Goal: Task Accomplishment & Management: Use online tool/utility

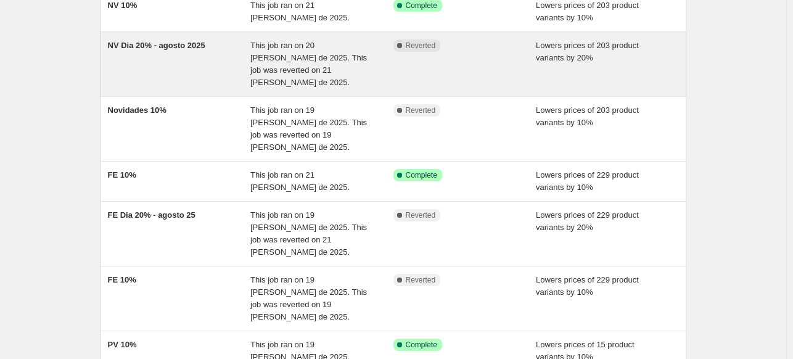
scroll to position [123, 0]
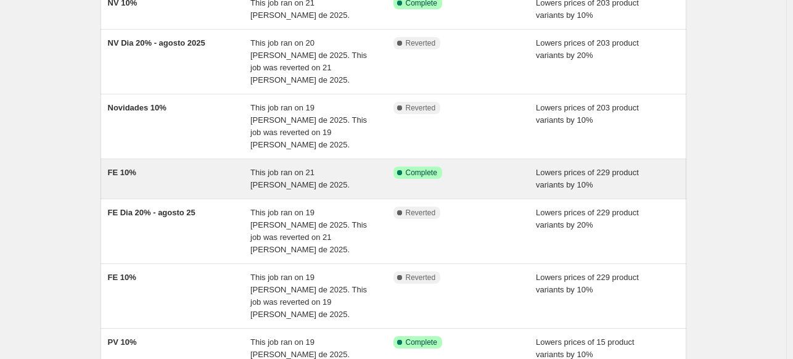
click at [204, 167] on div "FE 10%" at bounding box center [179, 179] width 143 height 25
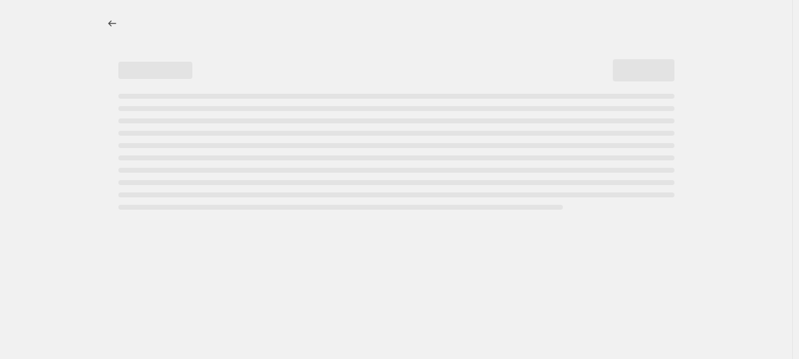
select select "percentage"
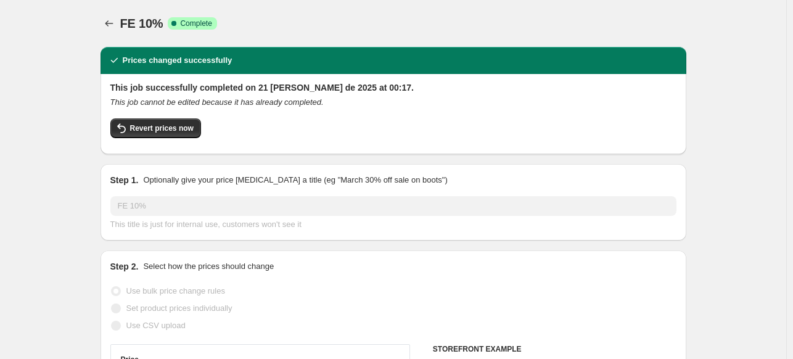
select select "collection"
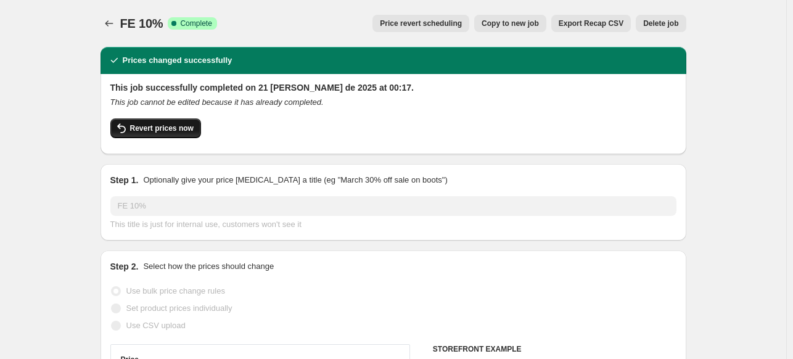
click at [184, 128] on span "Revert prices now" at bounding box center [162, 128] width 64 height 10
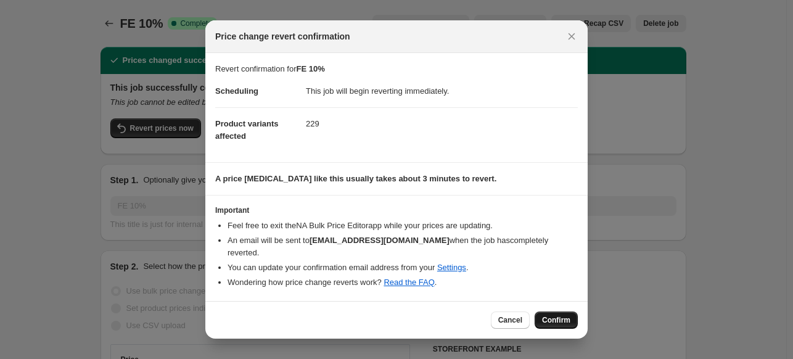
click at [550, 315] on span "Confirm" at bounding box center [556, 320] width 28 height 10
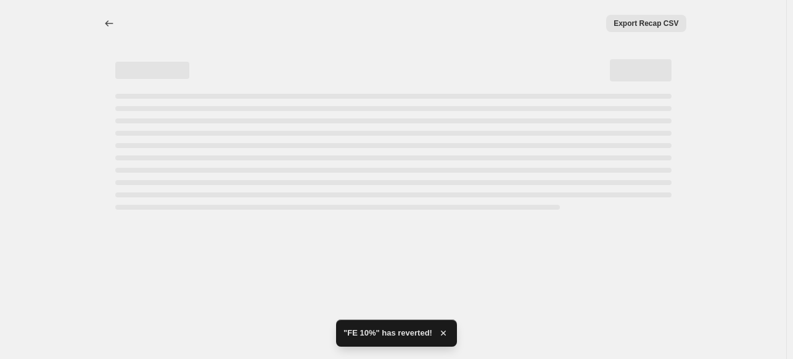
select select "percentage"
select select "collection"
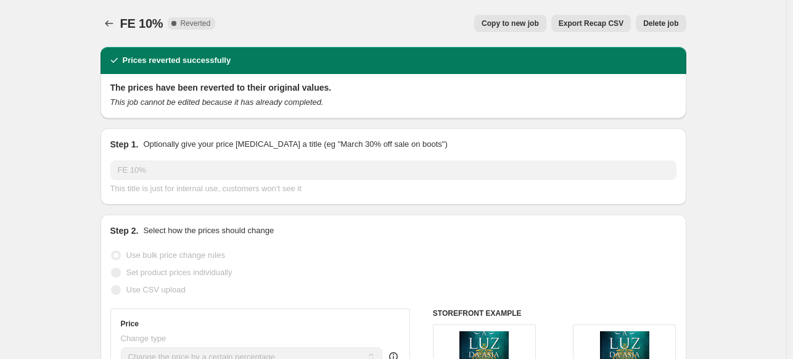
click at [508, 20] on span "Copy to new job" at bounding box center [510, 24] width 57 height 10
select select "percentage"
select select "collection"
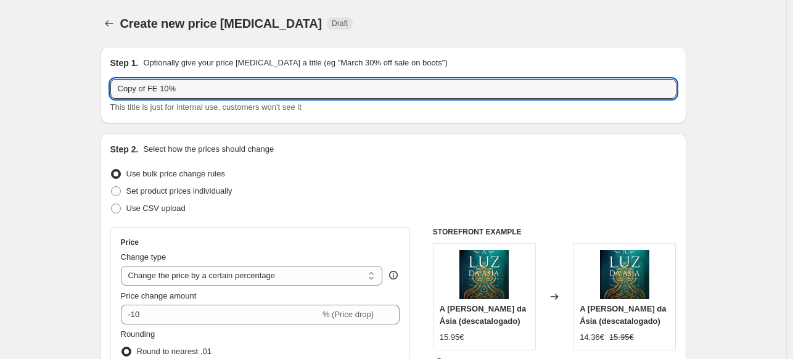
drag, startPoint x: 151, startPoint y: 89, endPoint x: 74, endPoint y: 85, distance: 77.2
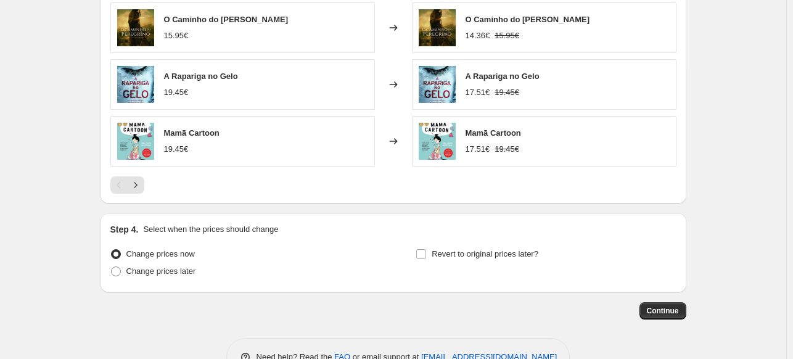
scroll to position [1012, 0]
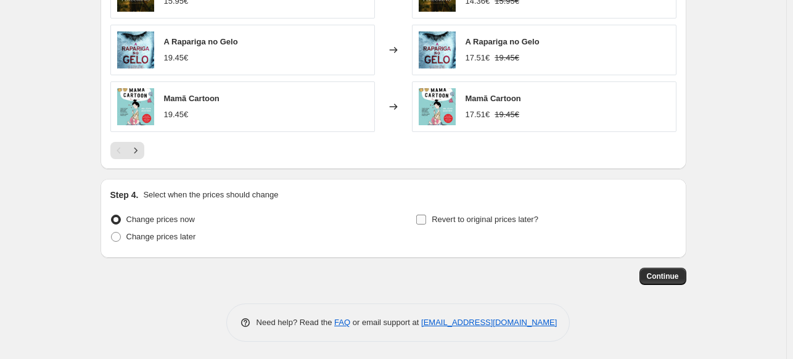
type input "FE 10%"
click at [423, 223] on input "Revert to original prices later?" at bounding box center [421, 220] width 10 height 10
checkbox input "true"
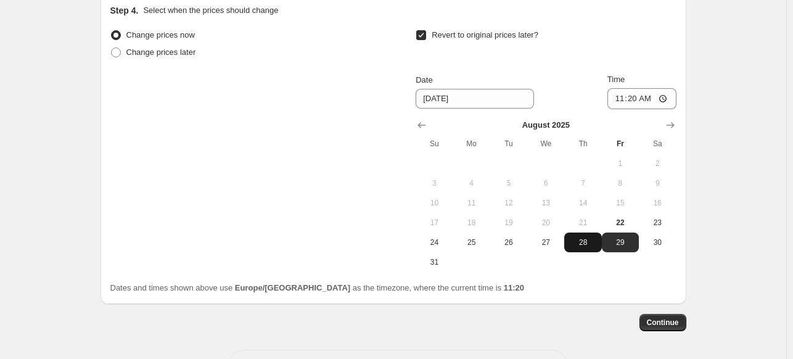
scroll to position [1197, 0]
click at [626, 221] on span "22" at bounding box center [620, 222] width 27 height 10
type input "[DATE]"
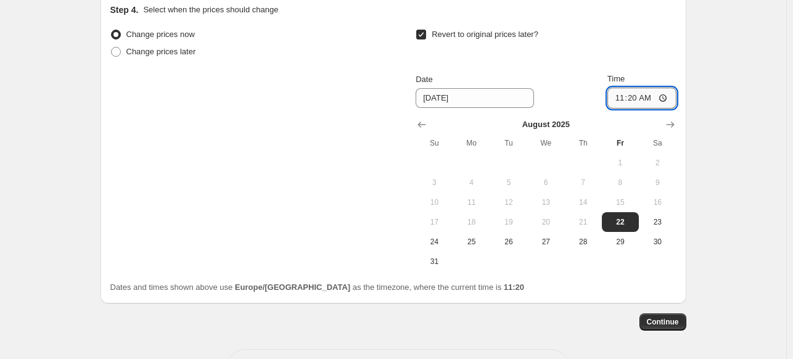
click at [635, 98] on input "11:20" at bounding box center [642, 98] width 69 height 21
type input "23:45"
click at [661, 320] on span "Continue" at bounding box center [663, 322] width 32 height 10
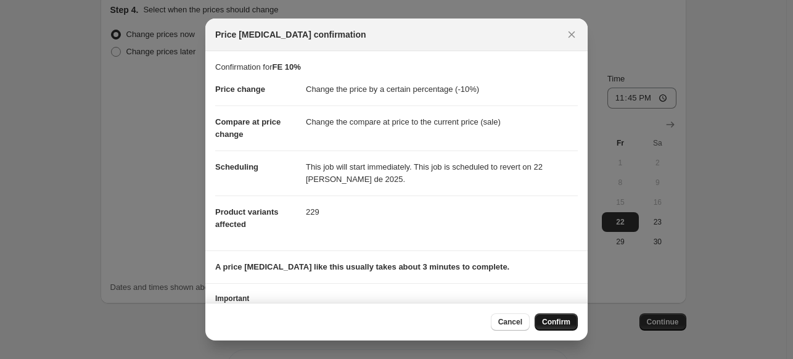
click at [567, 323] on span "Confirm" at bounding box center [556, 322] width 28 height 10
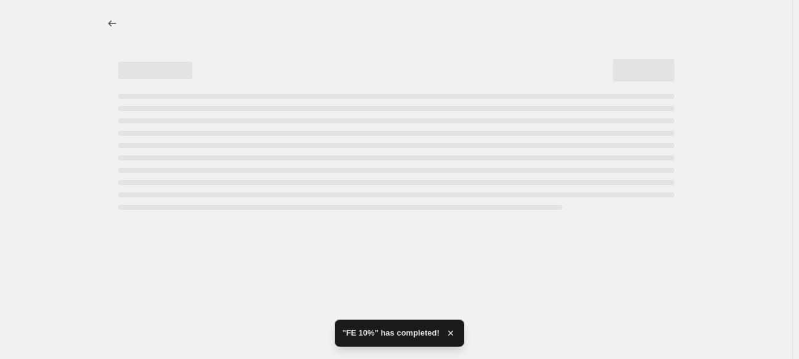
select select "percentage"
select select "collection"
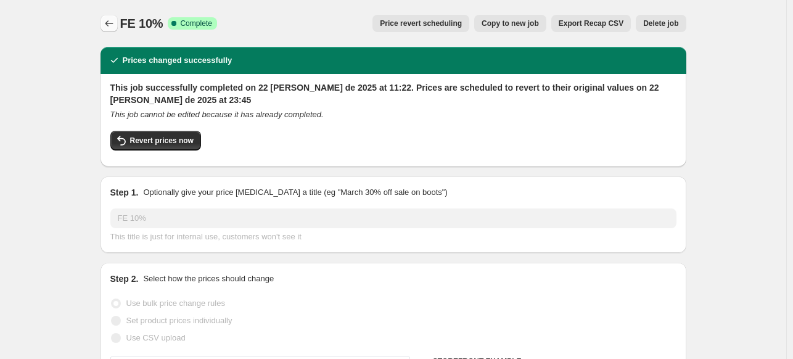
click at [115, 28] on icon "Price change jobs" at bounding box center [109, 23] width 12 height 12
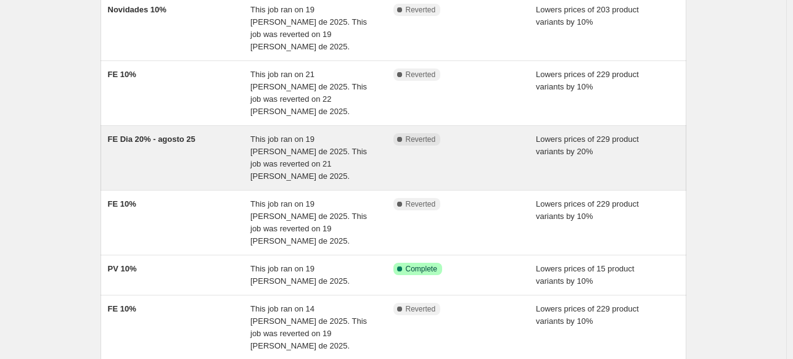
scroll to position [373, 0]
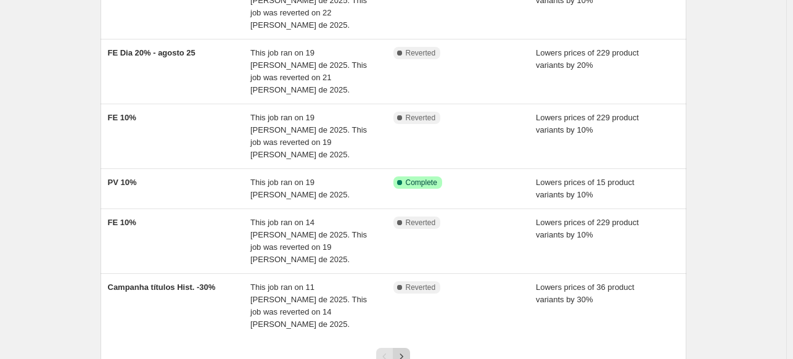
click at [404, 350] on icon "Next" at bounding box center [401, 356] width 12 height 12
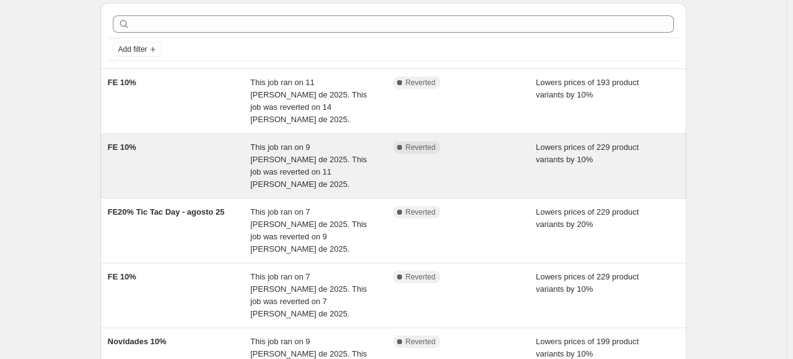
scroll to position [62, 0]
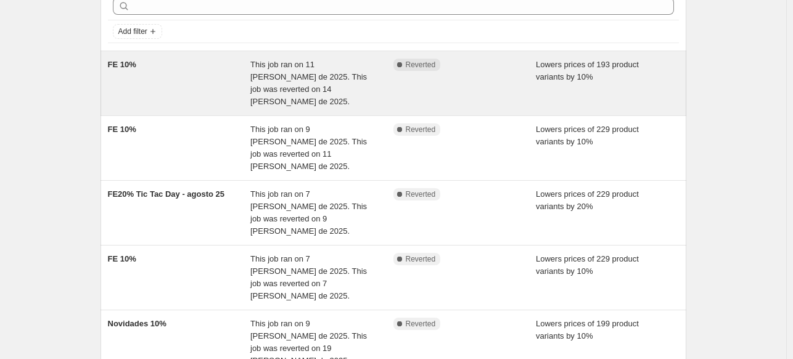
click at [197, 89] on div "FE 10%" at bounding box center [179, 83] width 143 height 49
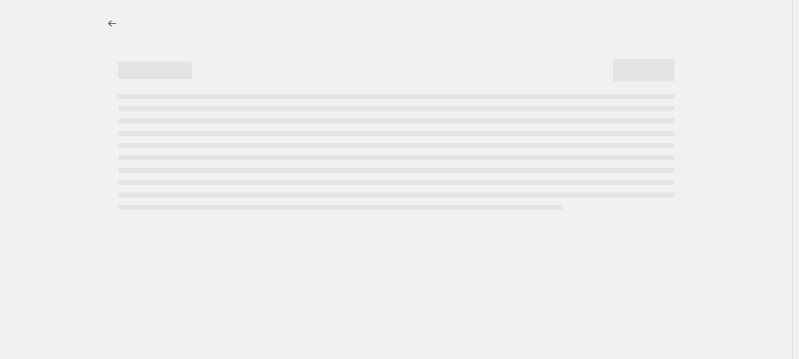
select select "percentage"
select select "collection"
select select "not_equal"
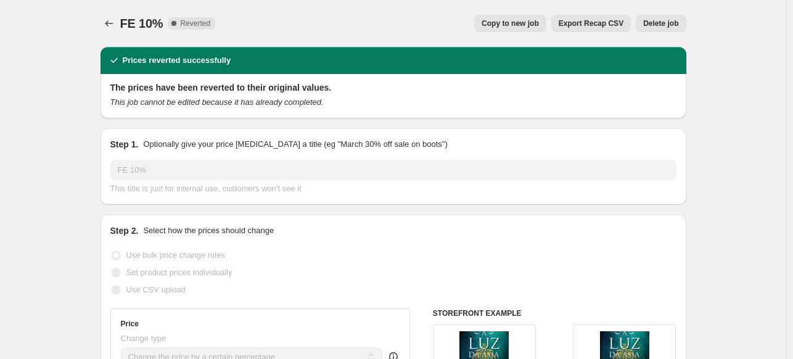
click at [524, 29] on button "Copy to new job" at bounding box center [510, 23] width 72 height 17
select select "percentage"
select select "collection"
select select "not_equal"
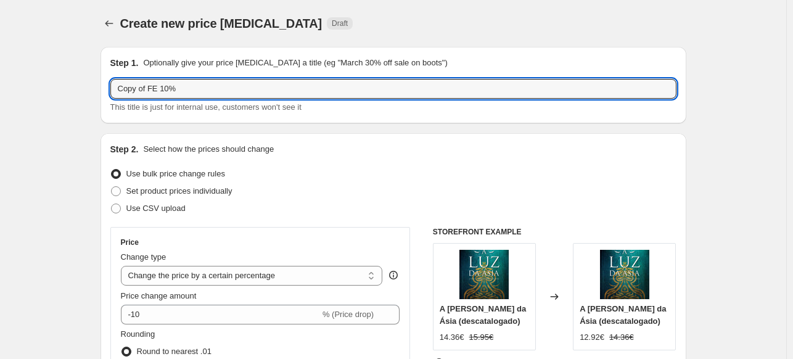
drag, startPoint x: 152, startPoint y: 89, endPoint x: 89, endPoint y: 87, distance: 63.0
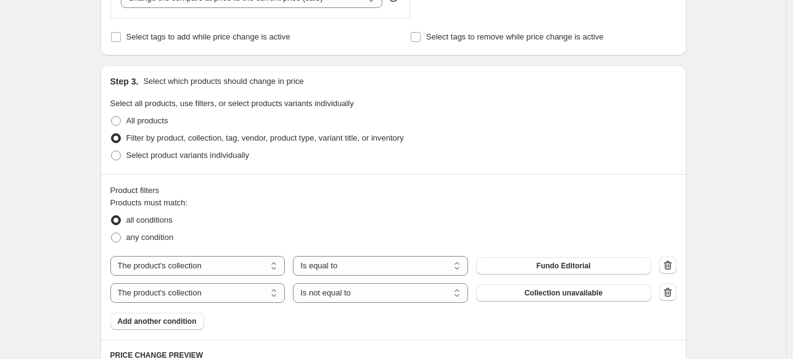
scroll to position [555, 0]
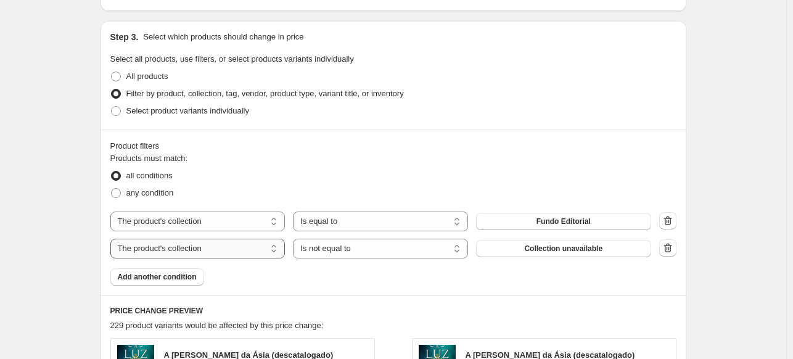
type input "FE 10%"
click at [175, 248] on select "The product The product's collection The product's tag The product's vendor The…" at bounding box center [197, 249] width 175 height 20
click at [113, 239] on select "The product The product's collection The product's tag The product's vendor The…" at bounding box center [197, 249] width 175 height 20
click at [515, 246] on button "Collection unavailable" at bounding box center [563, 248] width 175 height 17
drag, startPoint x: 674, startPoint y: 250, endPoint x: 640, endPoint y: 257, distance: 34.1
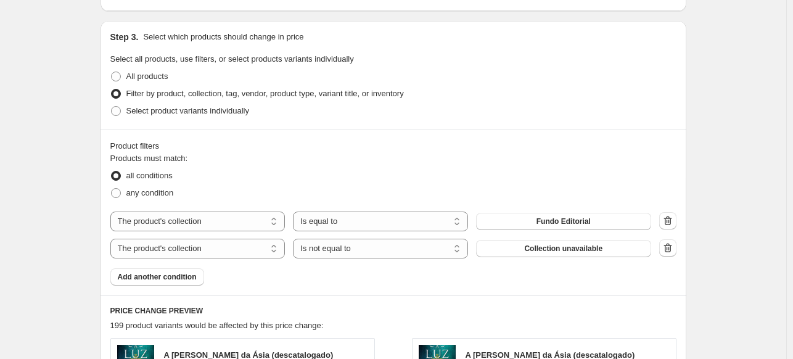
click at [672, 250] on icon "button" at bounding box center [668, 247] width 8 height 9
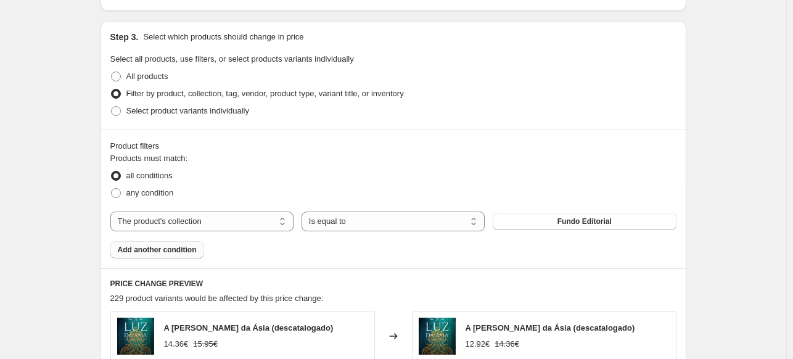
click at [178, 251] on span "Add another condition" at bounding box center [157, 250] width 79 height 10
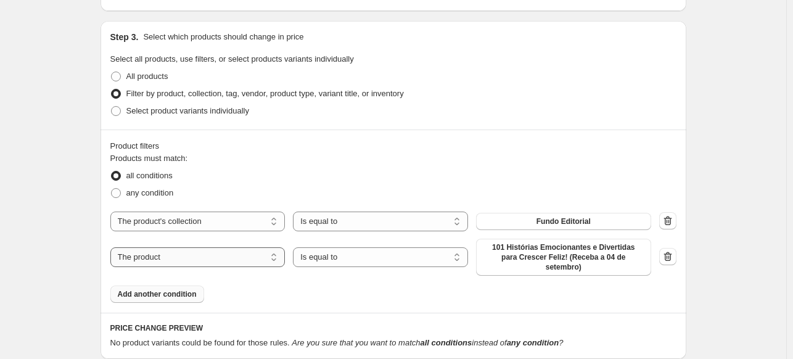
click at [214, 255] on select "The product The product's collection The product's tag The product's vendor The…" at bounding box center [197, 257] width 175 height 20
select select "collection"
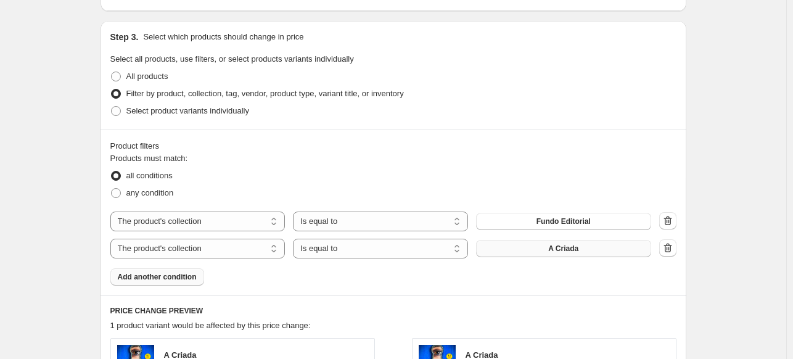
click at [594, 251] on button "A Criada" at bounding box center [563, 248] width 175 height 17
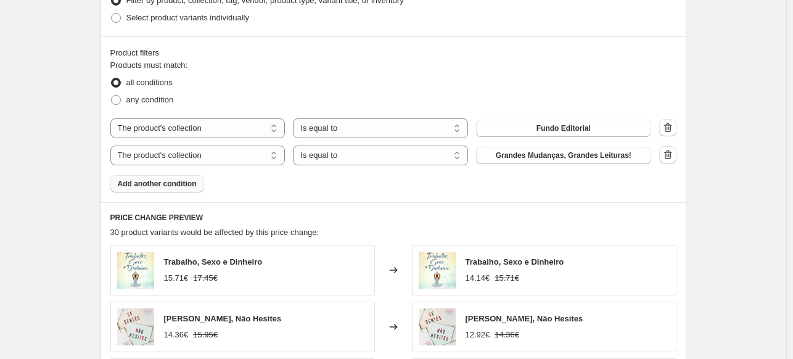
scroll to position [740, 0]
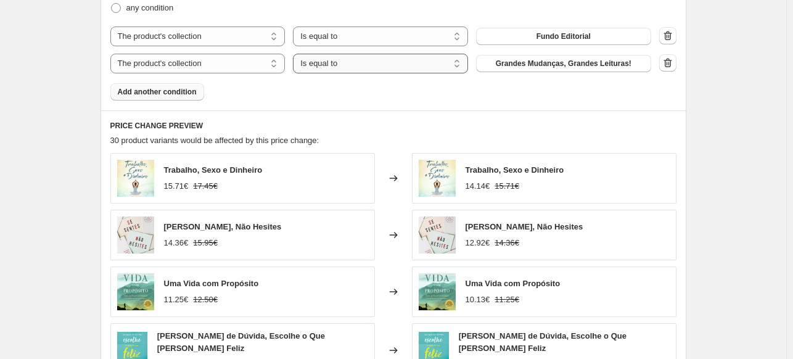
click at [389, 64] on select "Is equal to Is not equal to" at bounding box center [380, 64] width 175 height 20
select select "not_equal"
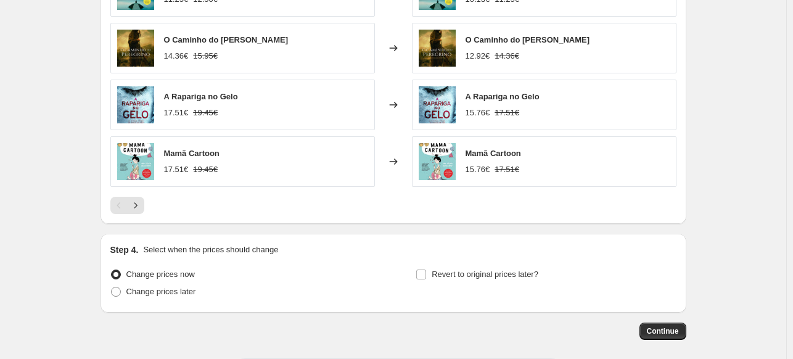
scroll to position [1039, 0]
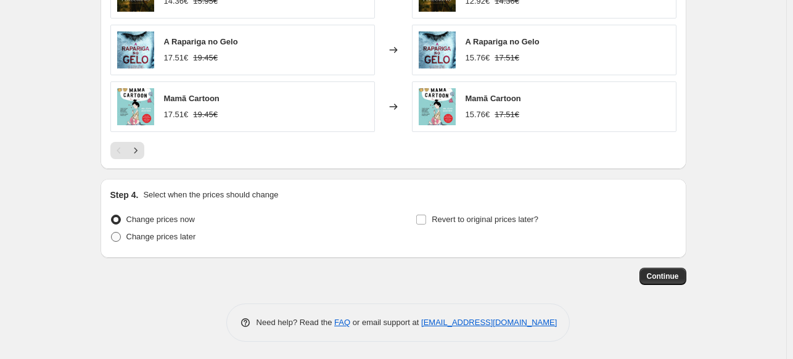
click at [121, 237] on span at bounding box center [116, 237] width 10 height 10
click at [112, 233] on input "Change prices later" at bounding box center [111, 232] width 1 height 1
radio input "true"
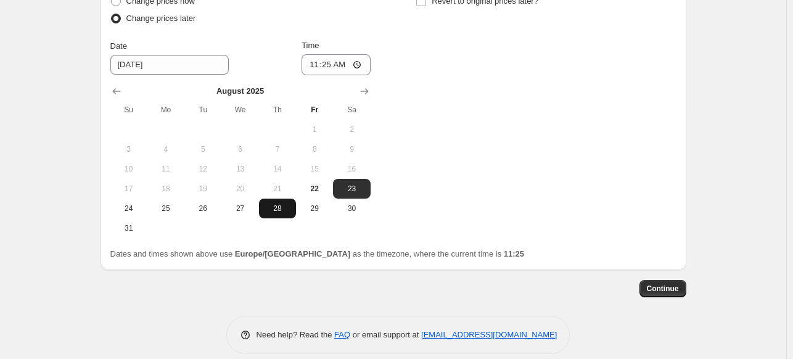
scroll to position [1269, 0]
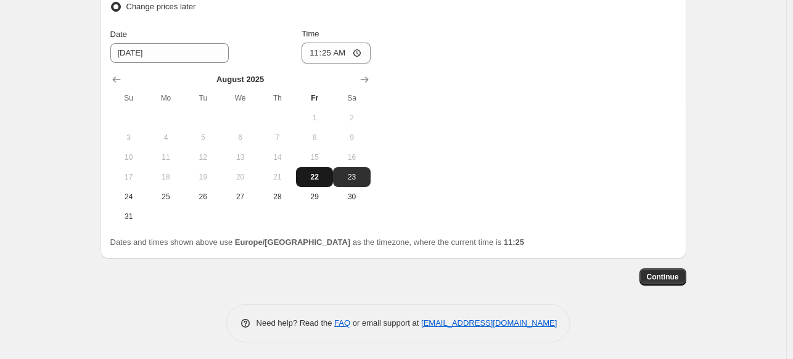
click at [312, 180] on span "22" at bounding box center [314, 177] width 27 height 10
type input "[DATE]"
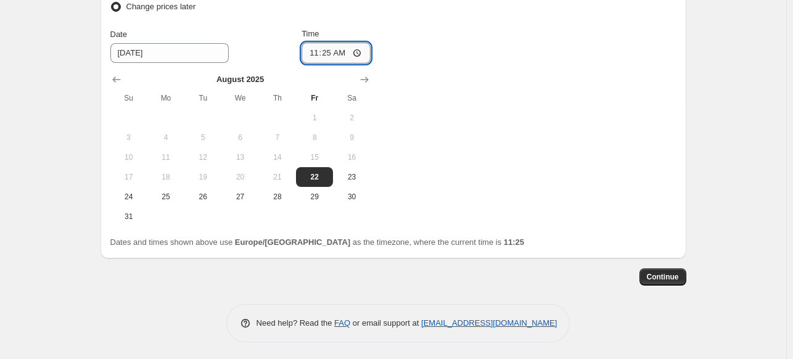
click at [330, 54] on input "11:25" at bounding box center [336, 53] width 69 height 21
type input "23:50"
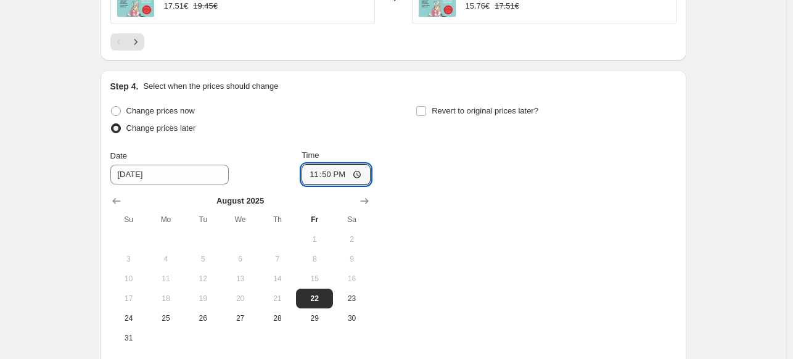
scroll to position [1145, 0]
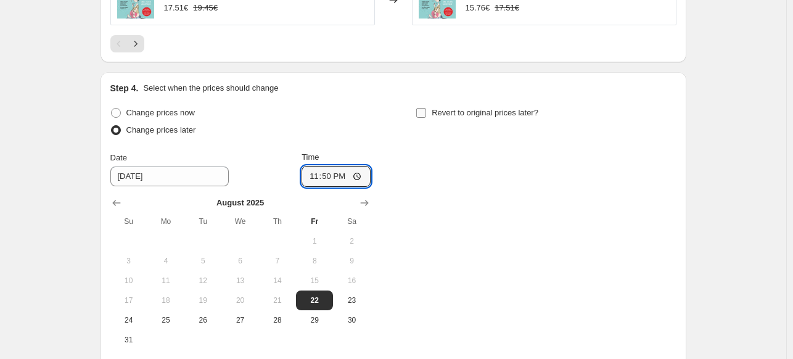
click at [424, 113] on input "Revert to original prices later?" at bounding box center [421, 113] width 10 height 10
checkbox input "true"
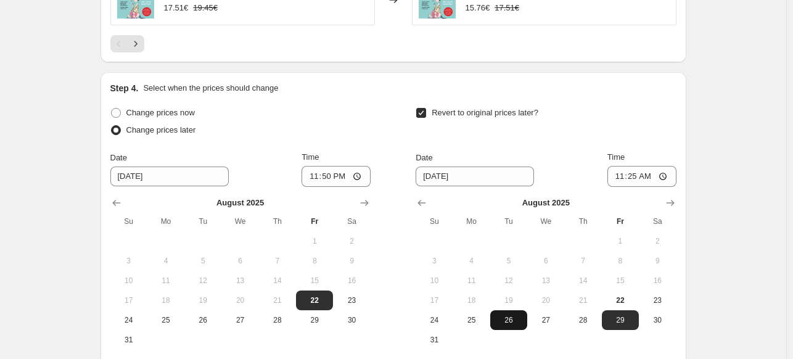
click at [518, 321] on span "26" at bounding box center [508, 320] width 27 height 10
type input "[DATE]"
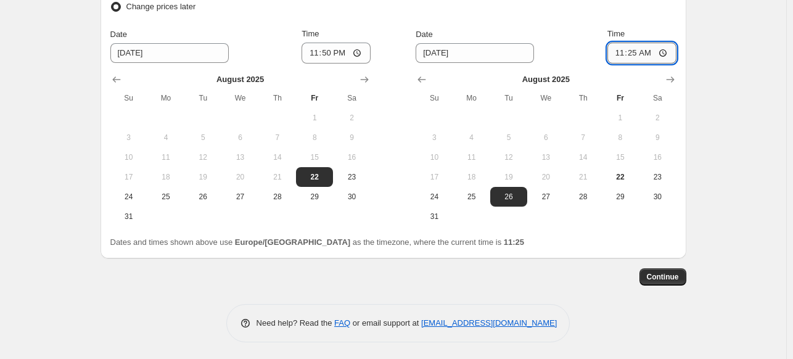
click at [637, 56] on input "11:25" at bounding box center [642, 53] width 69 height 21
click at [651, 52] on input "00:05" at bounding box center [642, 53] width 69 height 21
type input "00:06"
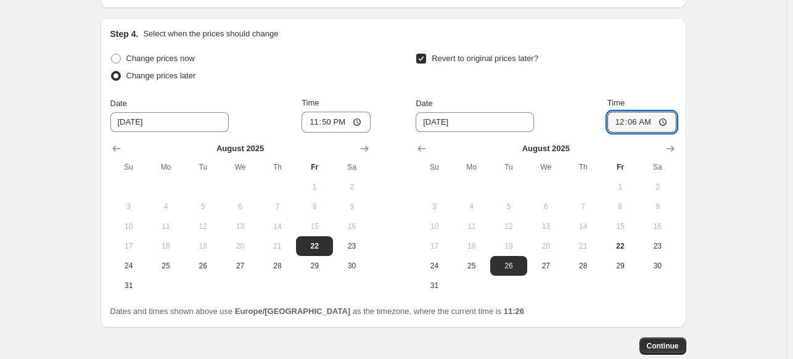
scroll to position [1207, 0]
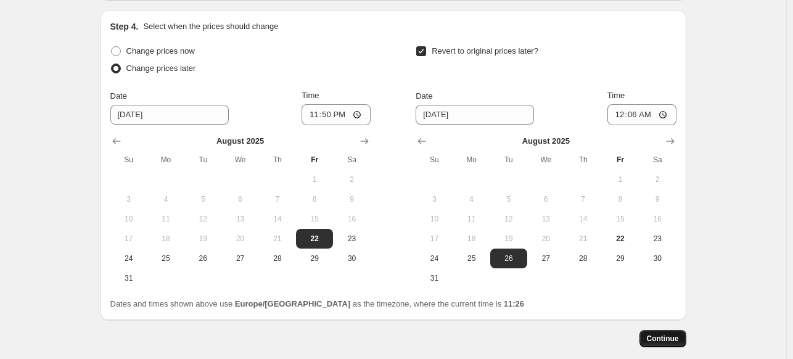
click at [674, 340] on span "Continue" at bounding box center [663, 339] width 32 height 10
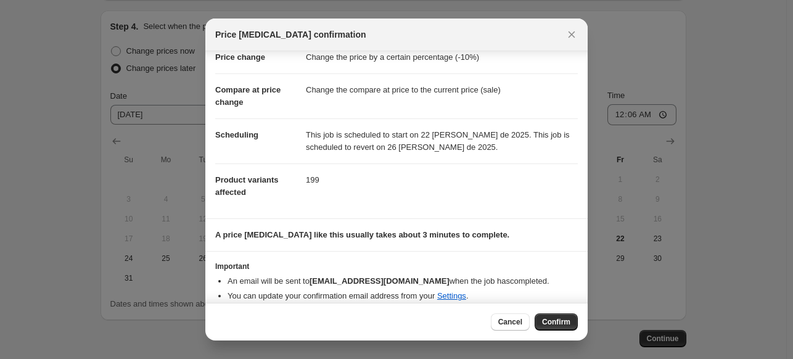
scroll to position [43, 0]
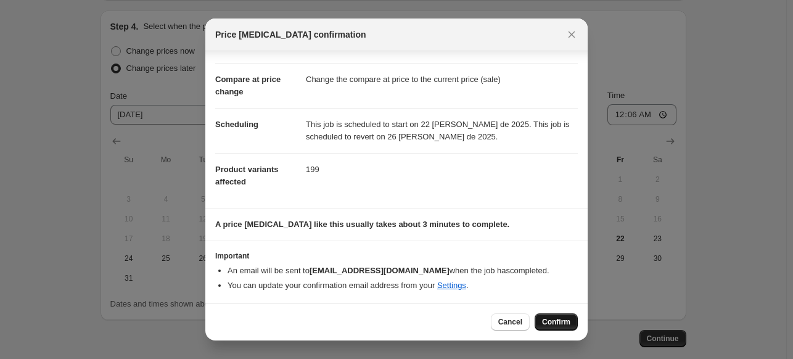
click at [555, 321] on span "Confirm" at bounding box center [556, 322] width 28 height 10
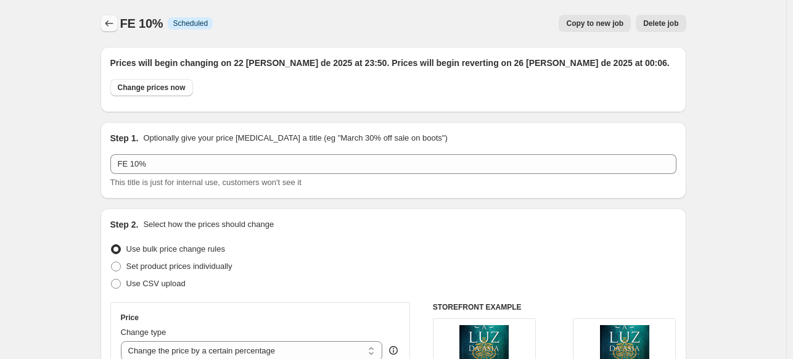
click at [115, 20] on icon "Price change jobs" at bounding box center [109, 23] width 12 height 12
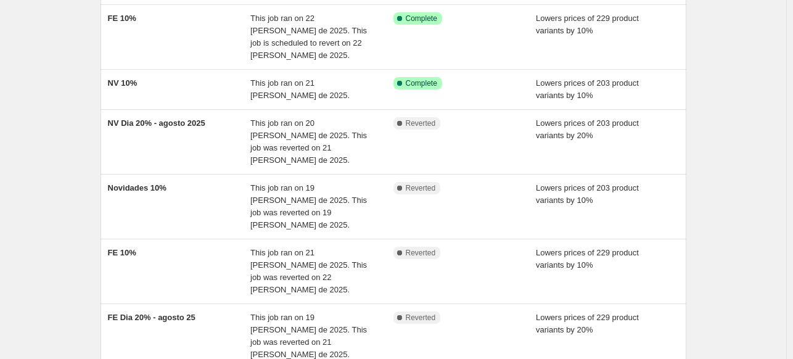
scroll to position [308, 0]
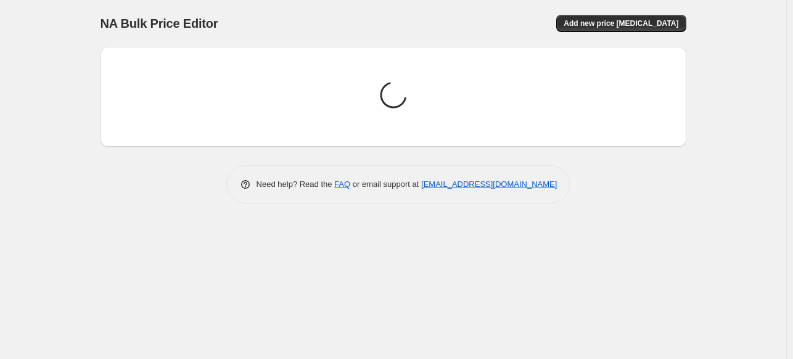
scroll to position [0, 0]
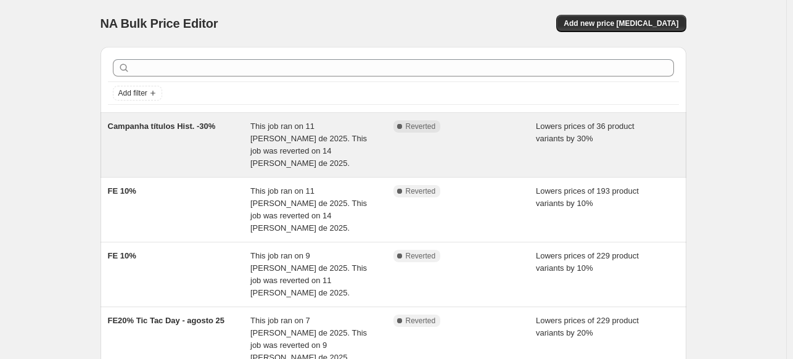
click at [216, 142] on div "Campanha títulos Hist. -30%" at bounding box center [179, 144] width 143 height 49
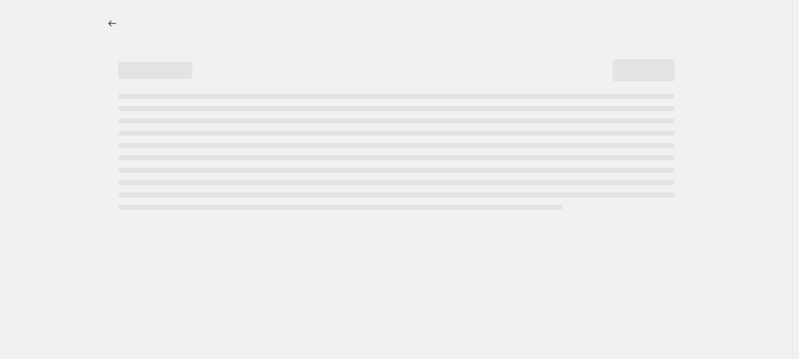
select select "percentage"
select select "collection"
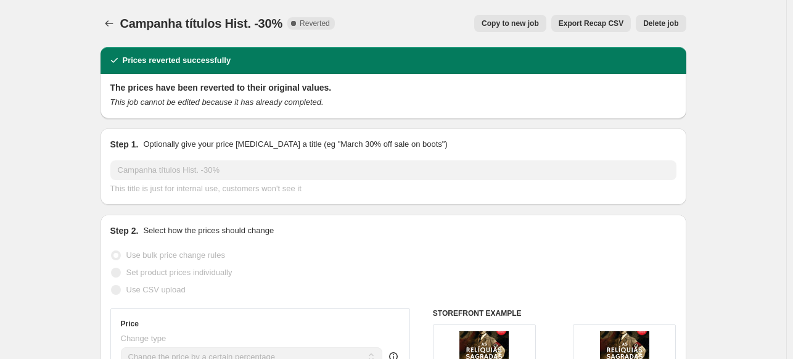
click at [504, 25] on span "Copy to new job" at bounding box center [510, 24] width 57 height 10
select select "percentage"
select select "collection"
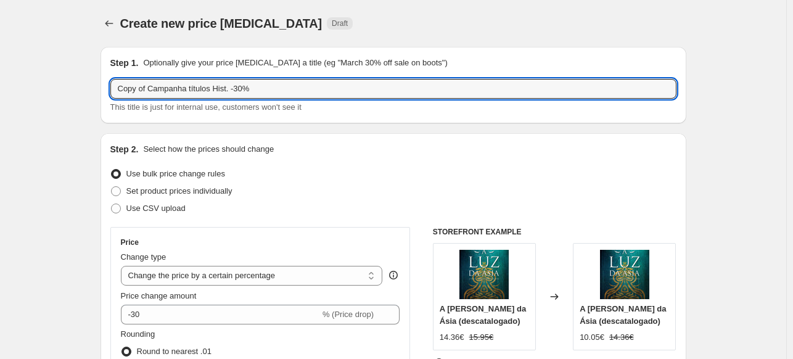
drag, startPoint x: 151, startPoint y: 91, endPoint x: 94, endPoint y: 89, distance: 56.2
drag, startPoint x: 197, startPoint y: 88, endPoint x: 184, endPoint y: 89, distance: 13.0
click at [184, 89] on input "Campanha títulos Hist. -30%" at bounding box center [393, 89] width 566 height 20
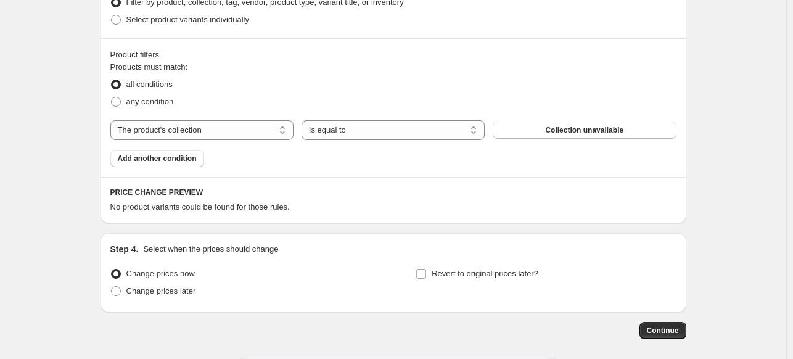
scroll to position [679, 0]
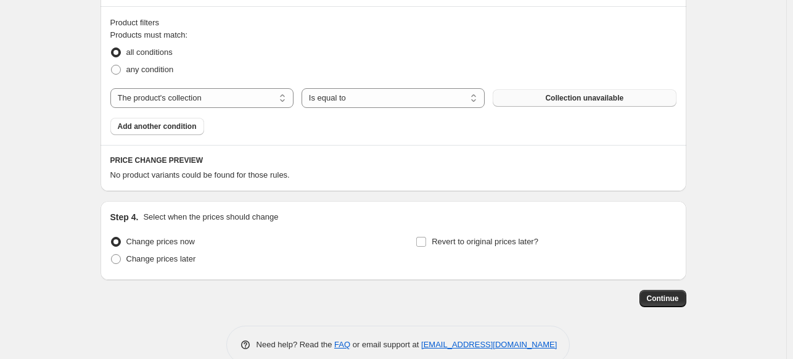
type input "Campanha títulos Desenv. -30%"
click at [533, 102] on button "Collection unavailable" at bounding box center [584, 97] width 183 height 17
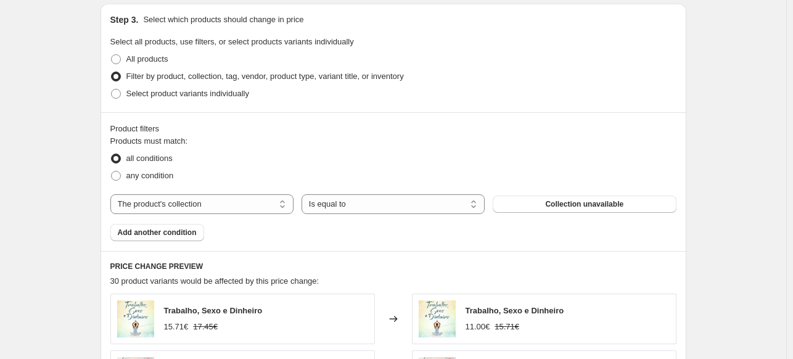
scroll to position [555, 0]
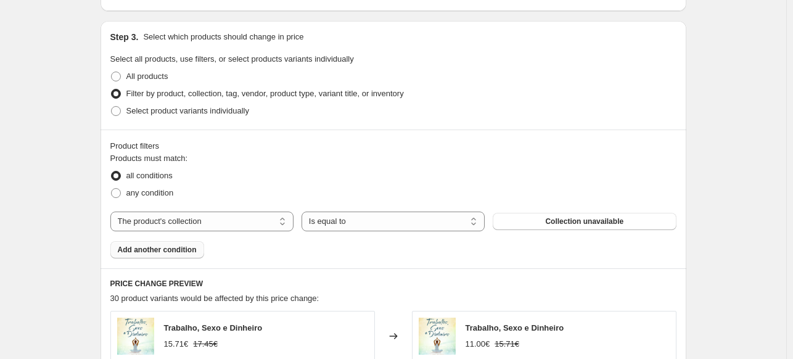
click at [178, 247] on span "Add another condition" at bounding box center [157, 250] width 79 height 10
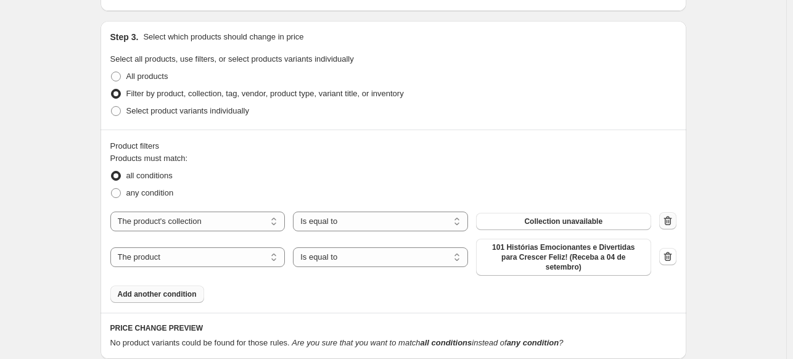
click at [667, 219] on icon "button" at bounding box center [668, 221] width 12 height 12
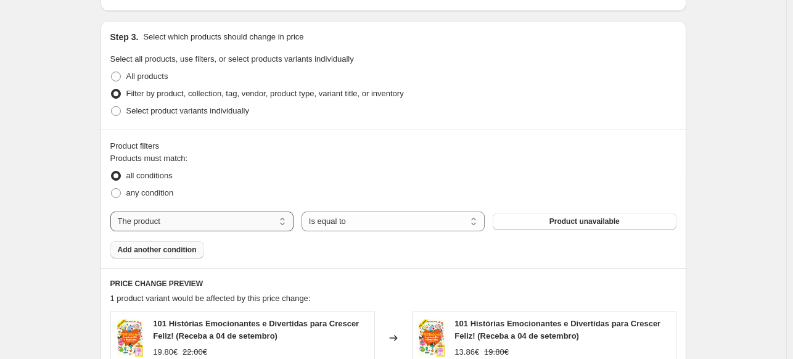
click at [238, 224] on select "The product The product's collection The product's tag The product's vendor The…" at bounding box center [201, 222] width 183 height 20
select select "collection"
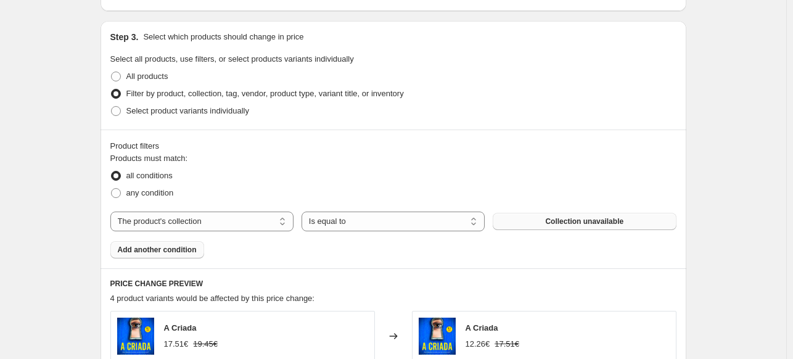
click at [571, 223] on span "Collection unavailable" at bounding box center [584, 222] width 78 height 10
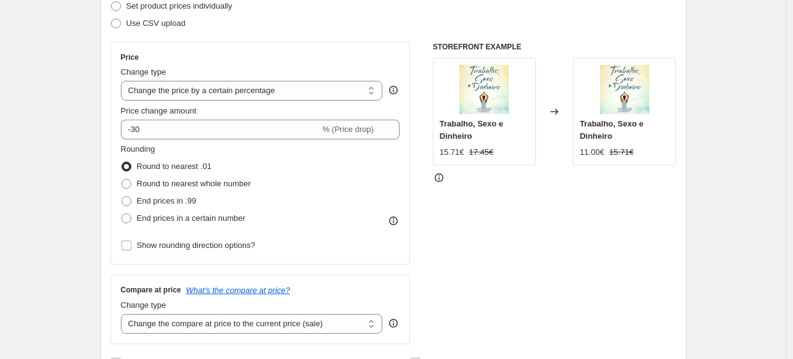
scroll to position [0, 0]
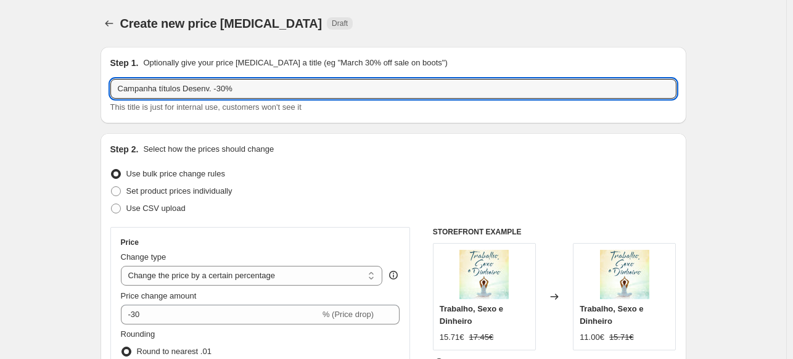
drag, startPoint x: 244, startPoint y: 91, endPoint x: 100, endPoint y: 96, distance: 144.4
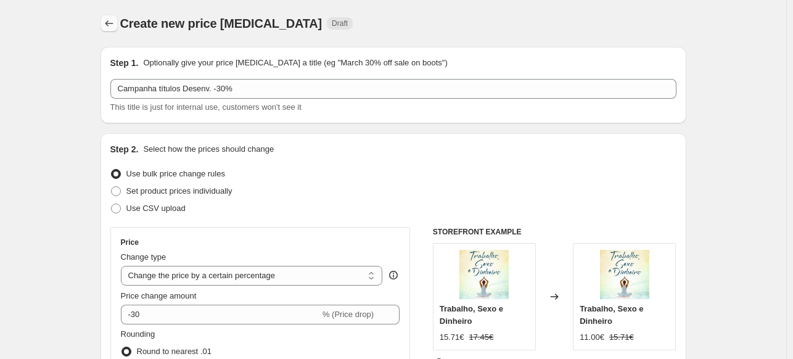
click at [103, 27] on button "Price change jobs" at bounding box center [109, 23] width 17 height 17
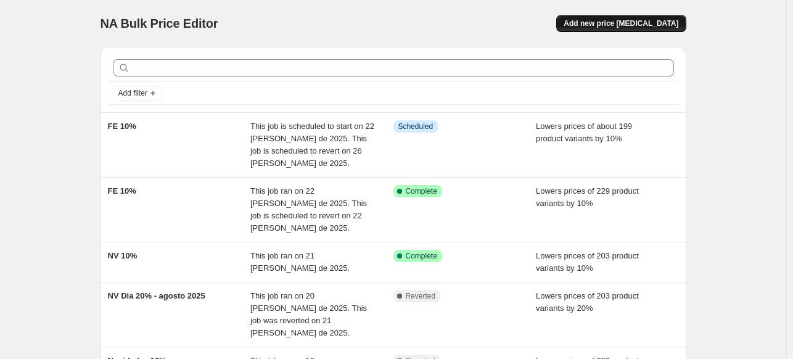
click at [639, 25] on span "Add new price [MEDICAL_DATA]" at bounding box center [621, 24] width 115 height 10
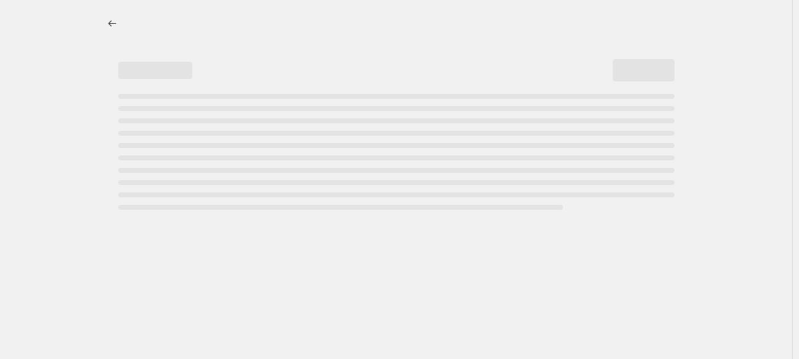
select select "percentage"
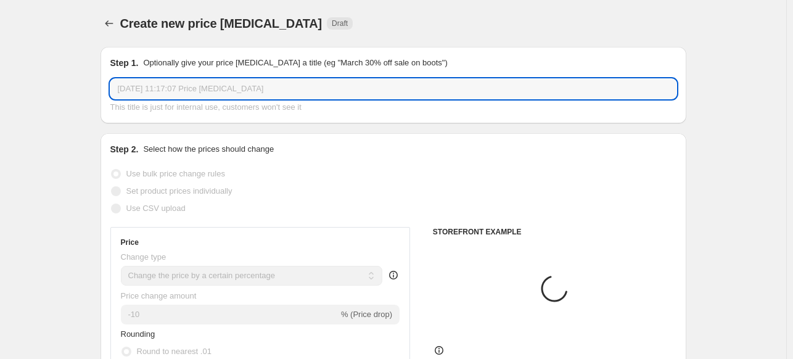
click at [190, 88] on input "[DATE] 11:17:07 Price [MEDICAL_DATA]" at bounding box center [393, 89] width 566 height 20
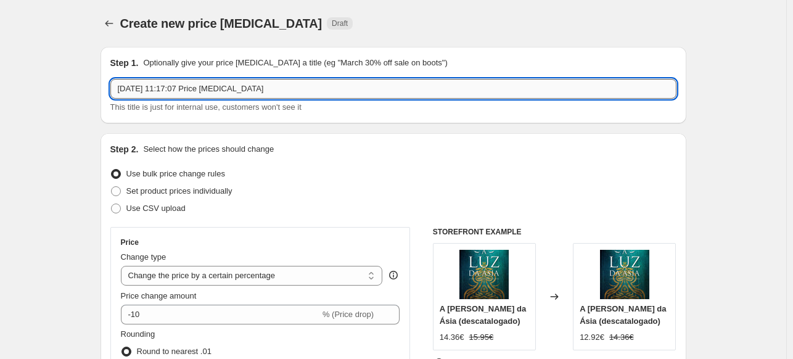
click at [190, 88] on input "[DATE] 11:17:07 Price [MEDICAL_DATA]" at bounding box center [393, 89] width 566 height 20
paste input "Campanha títulos Desenv. -30%"
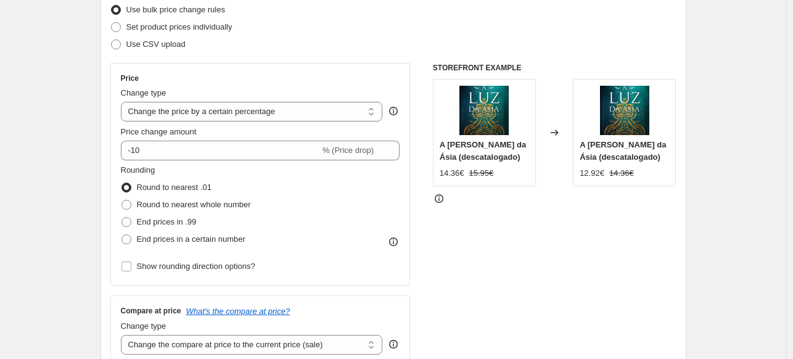
scroll to position [185, 0]
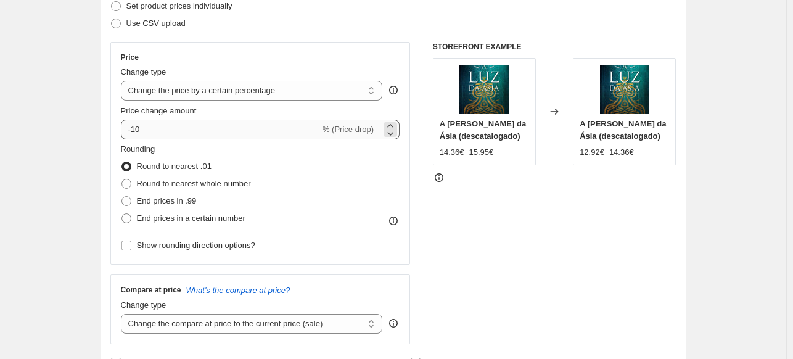
type input "Campanha títulos Desenv. -30%"
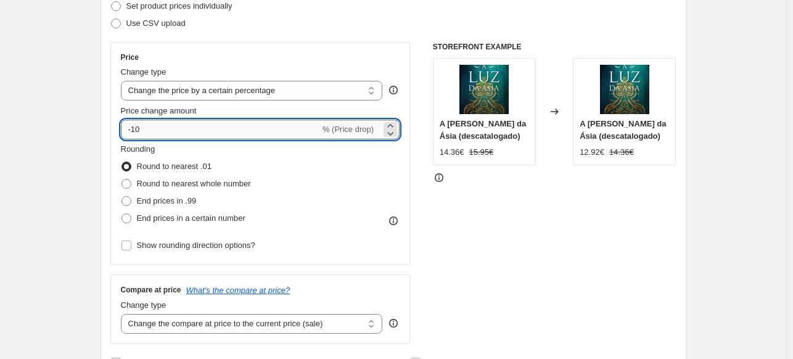
click at [139, 128] on input "-10" at bounding box center [220, 130] width 199 height 20
type input "-30"
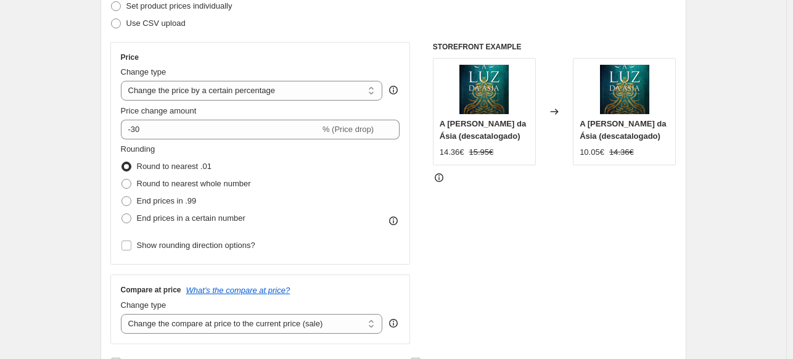
click at [579, 244] on div "STOREFRONT EXAMPLE A [PERSON_NAME] da Ásia (descatalogado) 14.36€ 15.95€ Change…" at bounding box center [555, 193] width 244 height 302
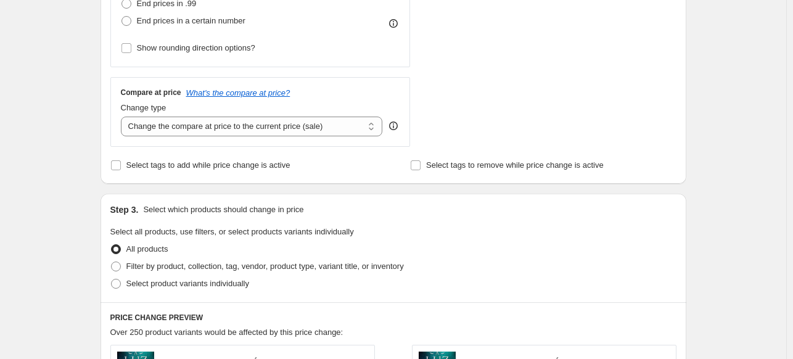
scroll to position [493, 0]
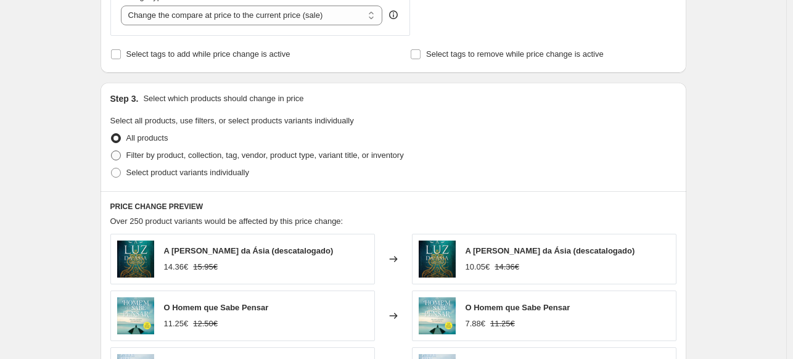
click at [118, 156] on span at bounding box center [116, 156] width 10 height 10
click at [112, 151] on input "Filter by product, collection, tag, vendor, product type, variant title, or inv…" at bounding box center [111, 151] width 1 height 1
radio input "true"
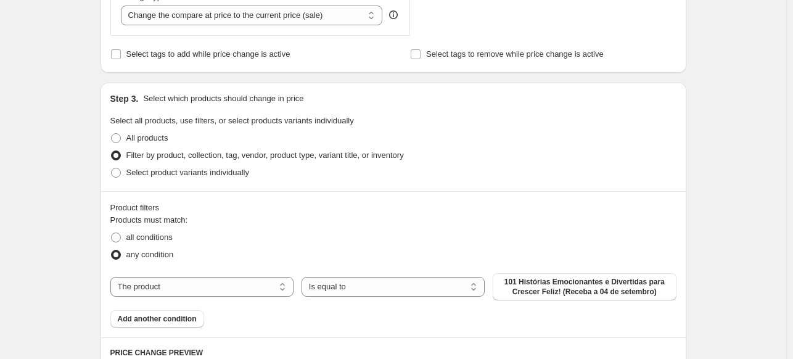
scroll to position [617, 0]
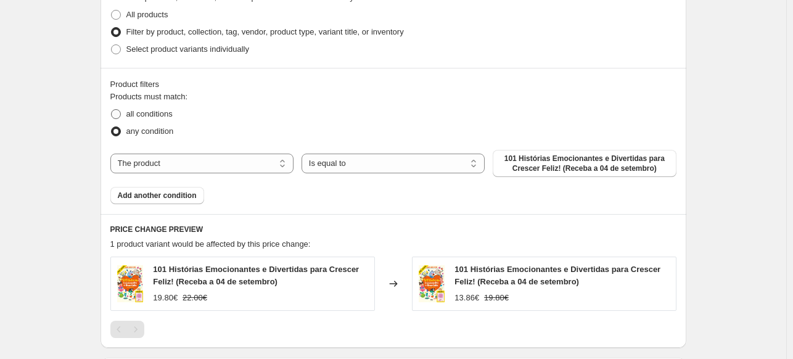
click at [120, 112] on span at bounding box center [116, 114] width 10 height 10
click at [112, 110] on input "all conditions" at bounding box center [111, 109] width 1 height 1
radio input "true"
click at [262, 164] on select "The product The product's collection The product's tag The product's vendor The…" at bounding box center [201, 164] width 183 height 20
select select "collection"
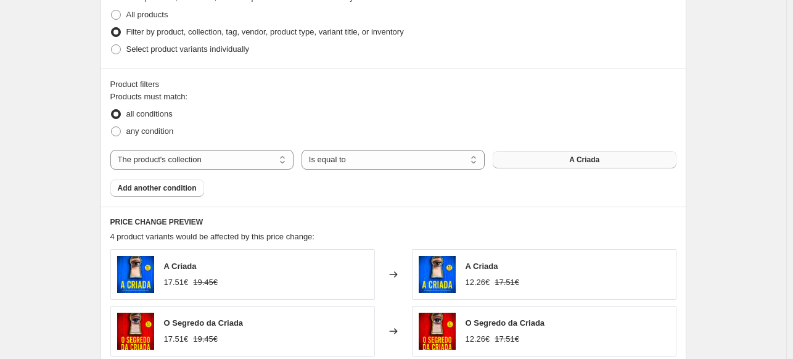
click at [563, 162] on button "A Criada" at bounding box center [584, 159] width 183 height 17
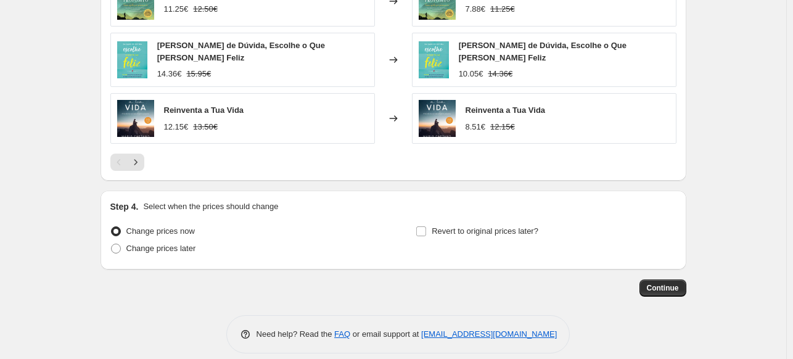
scroll to position [1012, 0]
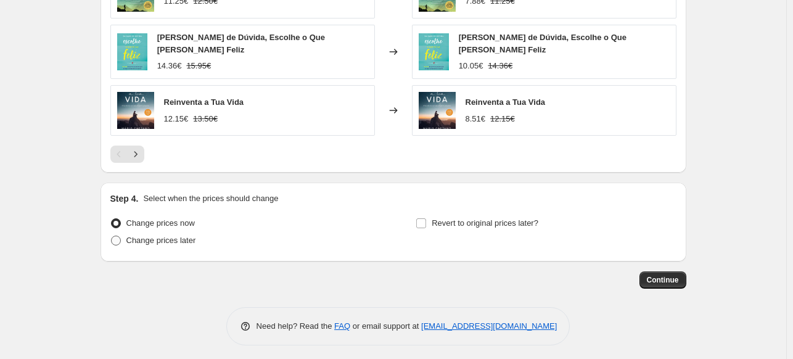
click at [121, 236] on span at bounding box center [116, 241] width 10 height 10
click at [112, 236] on input "Change prices later" at bounding box center [111, 236] width 1 height 1
radio input "true"
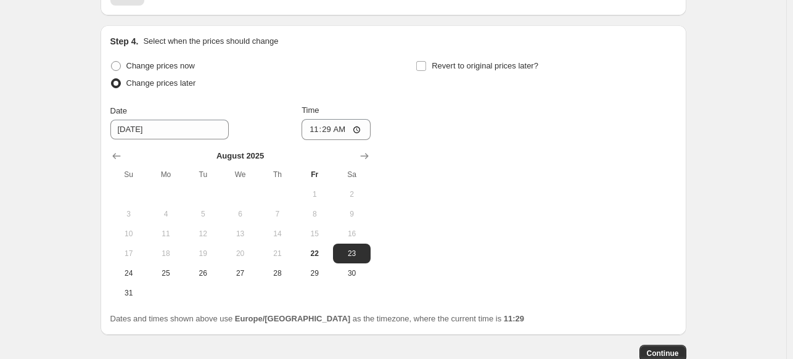
scroll to position [1197, 0]
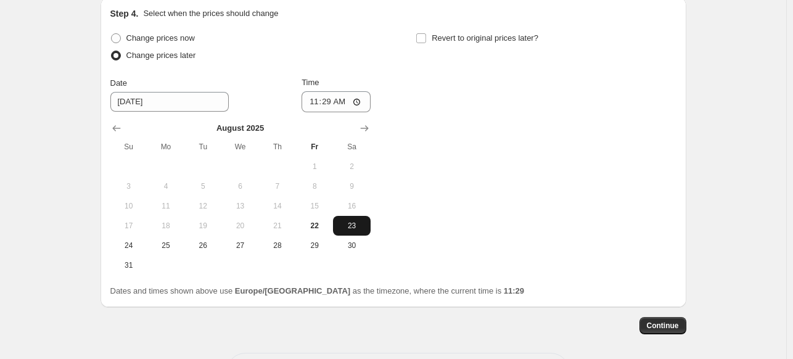
click at [358, 225] on span "23" at bounding box center [351, 226] width 27 height 10
click at [329, 99] on input "11:29" at bounding box center [336, 101] width 69 height 21
type input "00:01"
click at [421, 34] on input "Revert to original prices later?" at bounding box center [421, 38] width 10 height 10
checkbox input "true"
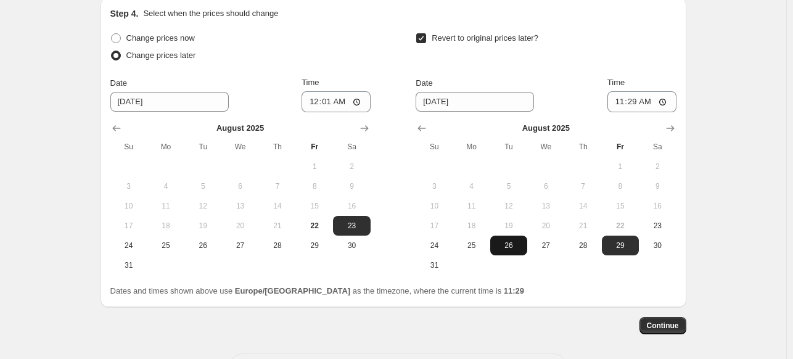
click at [519, 241] on span "26" at bounding box center [508, 246] width 27 height 10
type input "[DATE]"
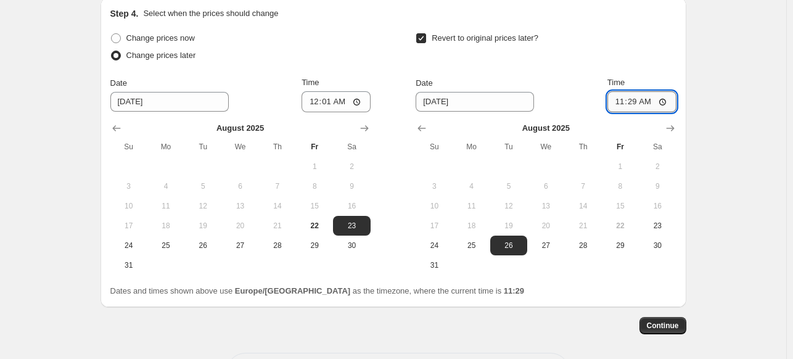
click at [637, 93] on input "11:29" at bounding box center [642, 101] width 69 height 21
type input "00:01"
click at [675, 323] on span "Continue" at bounding box center [663, 326] width 32 height 10
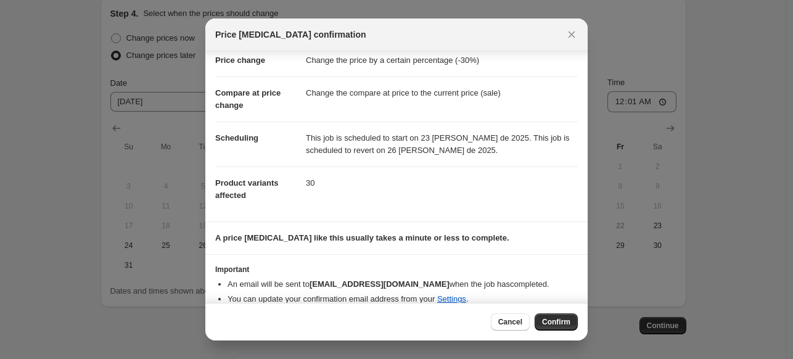
scroll to position [43, 0]
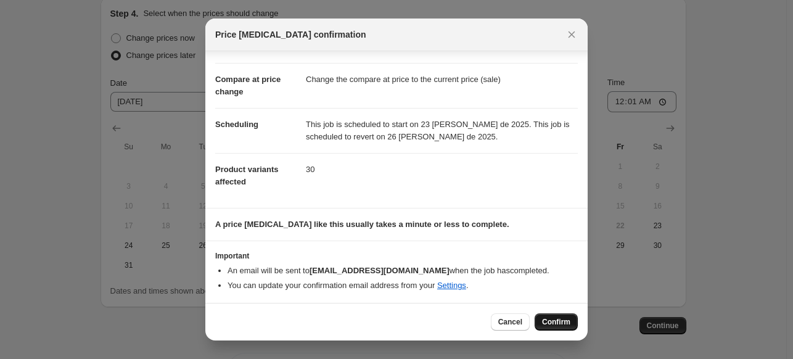
click at [564, 320] on span "Confirm" at bounding box center [556, 322] width 28 height 10
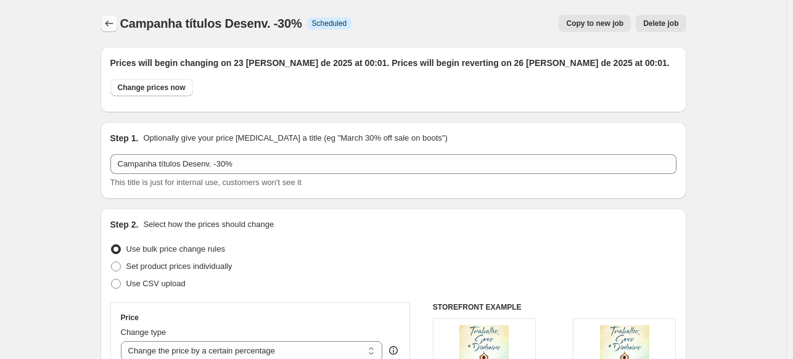
click at [110, 20] on icon "Price change jobs" at bounding box center [109, 23] width 12 height 12
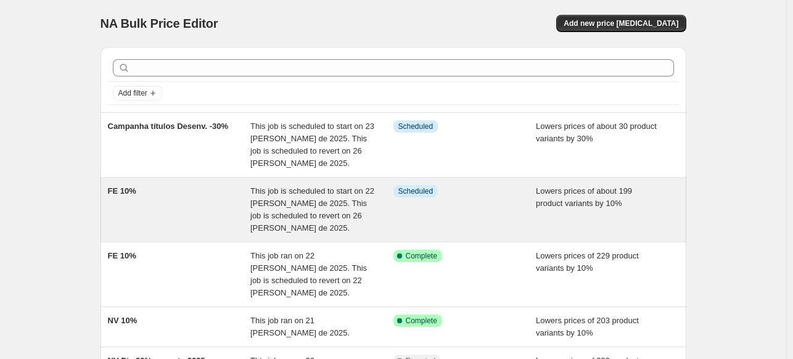
click at [178, 205] on div "FE 10%" at bounding box center [179, 209] width 143 height 49
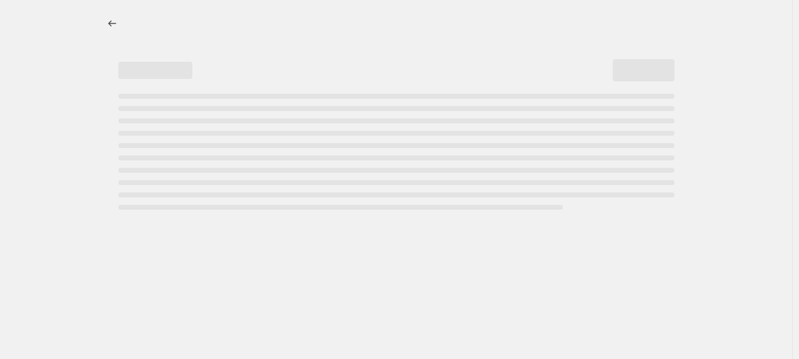
select select "percentage"
select select "collection"
select select "not_equal"
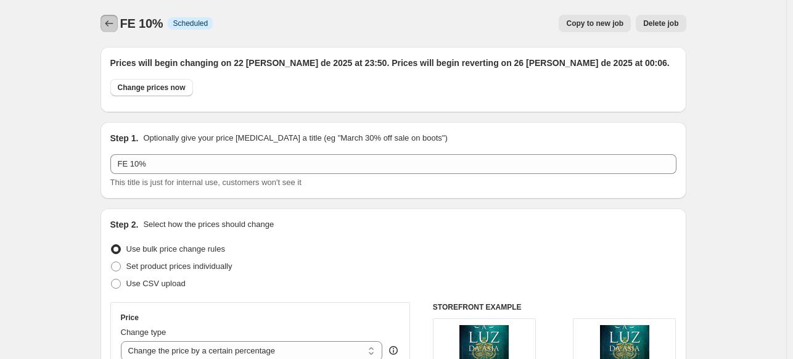
click at [110, 23] on icon "Price change jobs" at bounding box center [109, 23] width 12 height 12
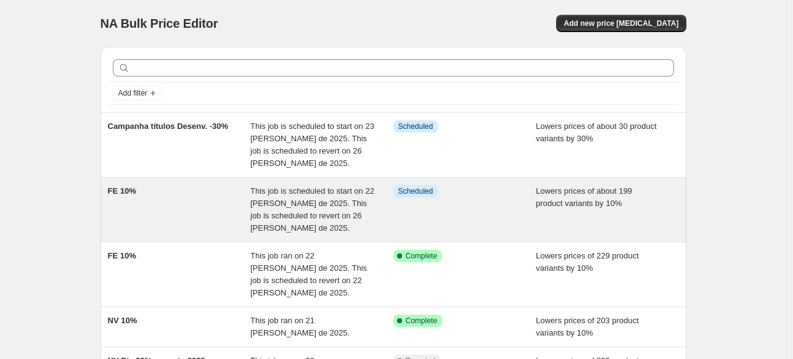
click at [212, 192] on div "FE 10%" at bounding box center [179, 209] width 143 height 49
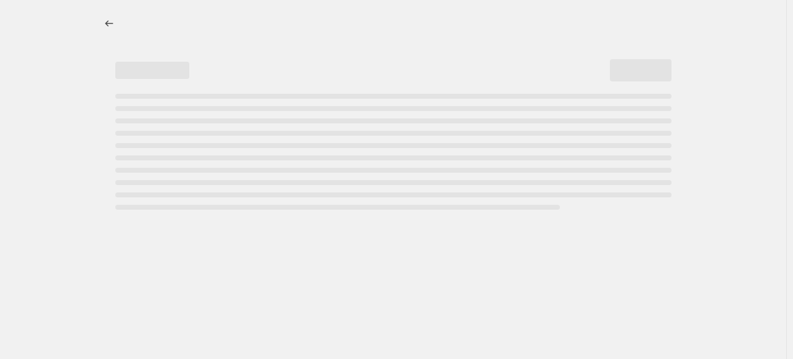
select select "percentage"
select select "collection"
select select "not_equal"
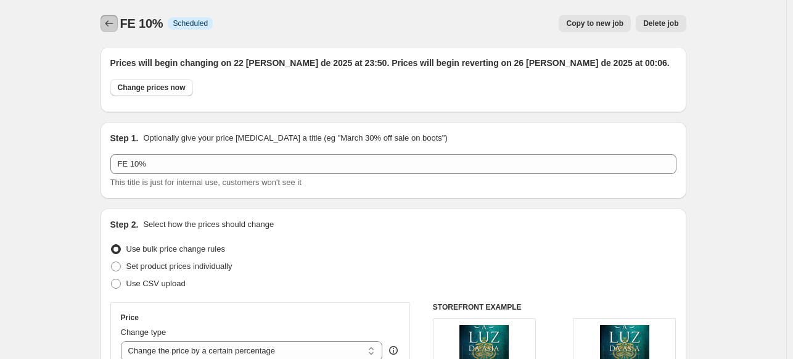
click at [111, 24] on icon "Price change jobs" at bounding box center [109, 23] width 12 height 12
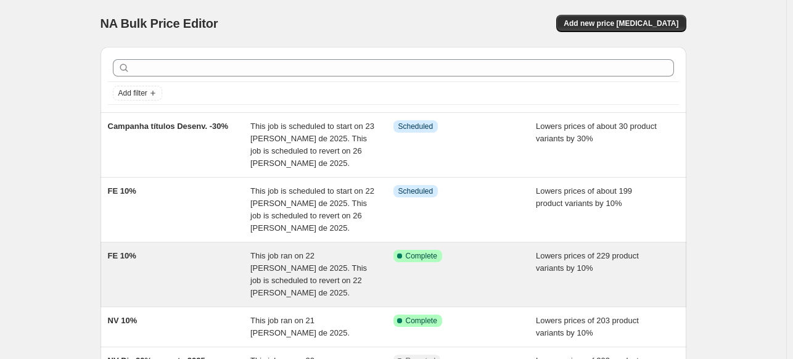
click at [183, 267] on div "FE 10%" at bounding box center [179, 274] width 143 height 49
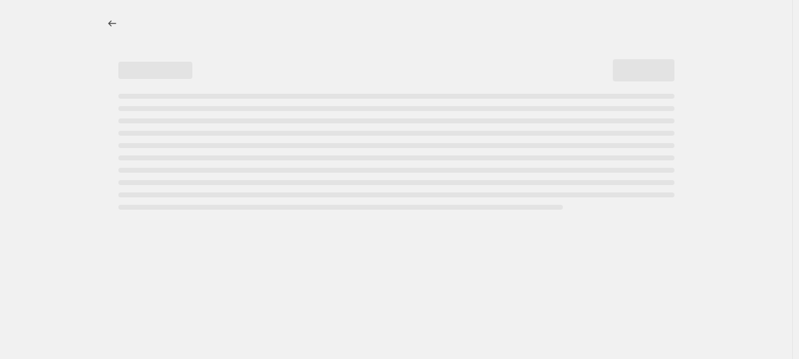
select select "percentage"
select select "collection"
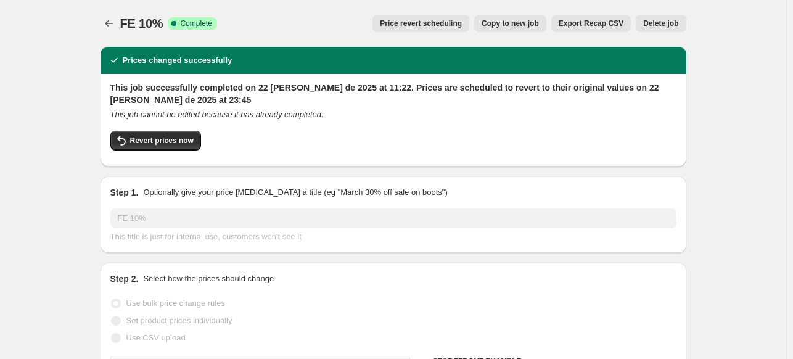
click at [506, 23] on span "Copy to new job" at bounding box center [510, 24] width 57 height 10
select select "percentage"
select select "collection"
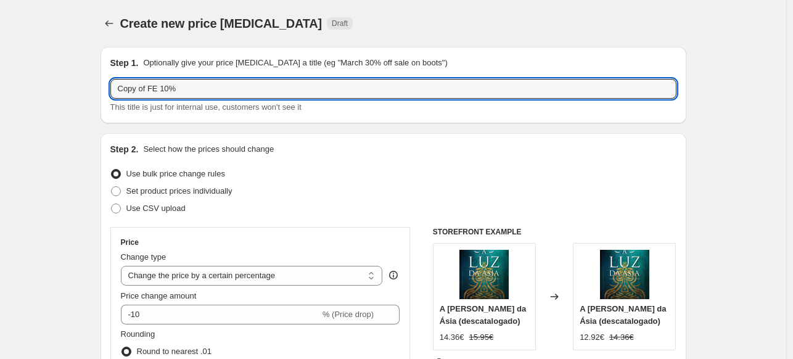
drag, startPoint x: 150, startPoint y: 88, endPoint x: 87, endPoint y: 85, distance: 63.0
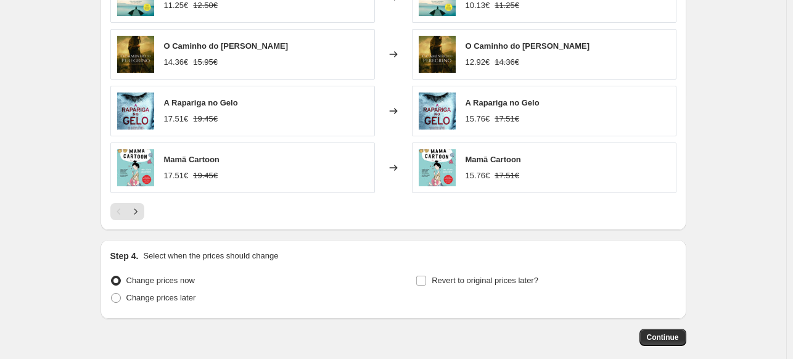
scroll to position [1012, 0]
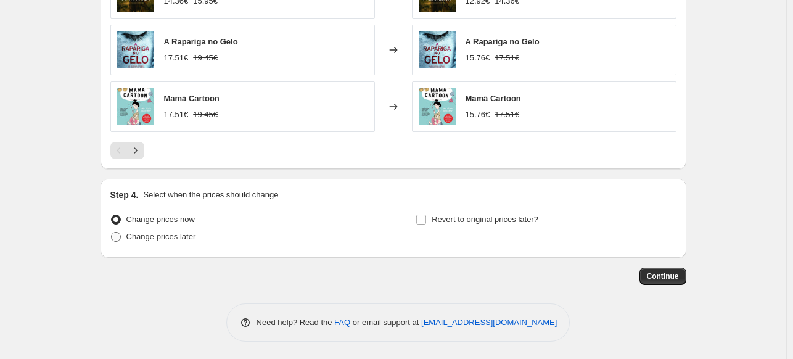
type input "FE 10%"
click at [121, 234] on span at bounding box center [116, 237] width 10 height 10
click at [112, 233] on input "Change prices later" at bounding box center [111, 232] width 1 height 1
radio input "true"
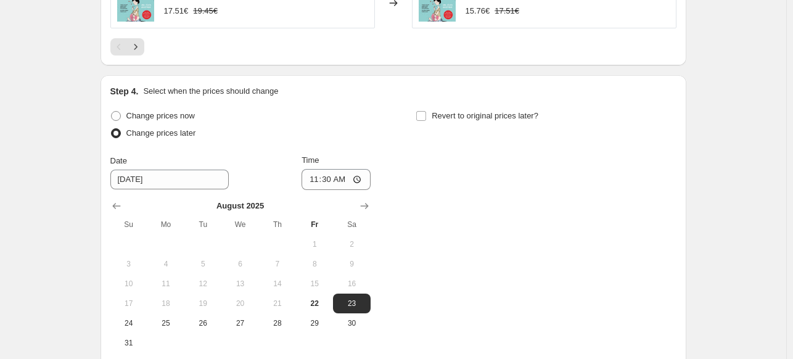
scroll to position [1242, 0]
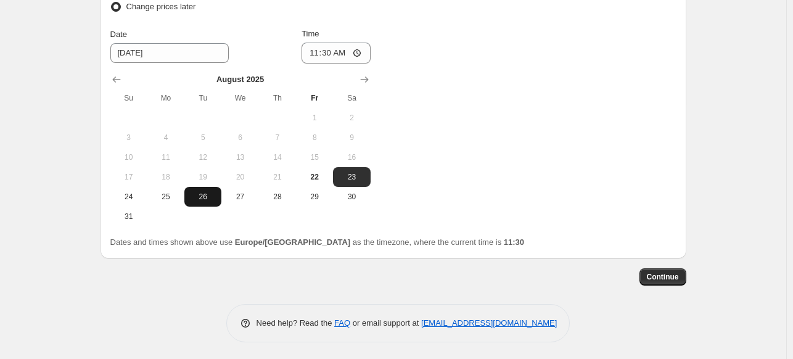
click at [211, 197] on span "26" at bounding box center [202, 197] width 27 height 10
type input "[DATE]"
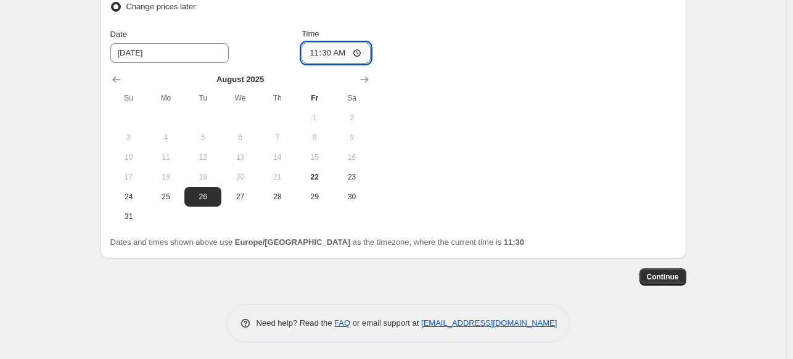
click at [331, 51] on input "11:30" at bounding box center [336, 53] width 69 height 21
type input "00:15"
click at [540, 86] on div "Change prices now Change prices later Date [DATE] Time 00:[DATE] Mo Tu We Th Fr…" at bounding box center [393, 104] width 566 height 246
click at [679, 278] on span "Continue" at bounding box center [663, 277] width 32 height 10
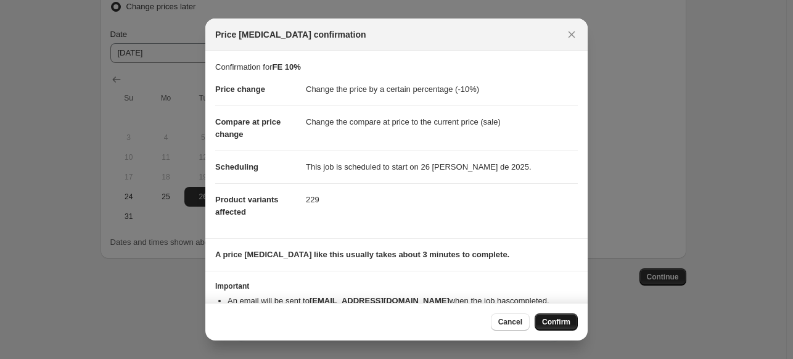
click at [559, 322] on span "Confirm" at bounding box center [556, 322] width 28 height 10
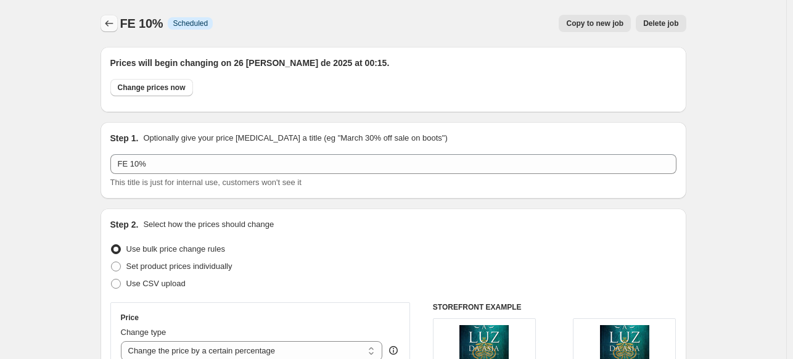
click at [112, 19] on icon "Price change jobs" at bounding box center [109, 23] width 12 height 12
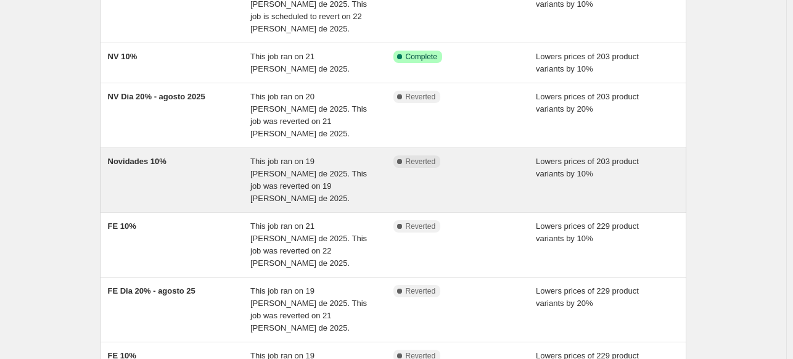
scroll to position [308, 0]
